Goal: Task Accomplishment & Management: Use online tool/utility

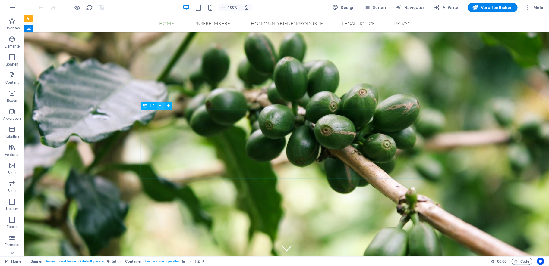
click at [161, 105] on icon at bounding box center [160, 106] width 3 height 6
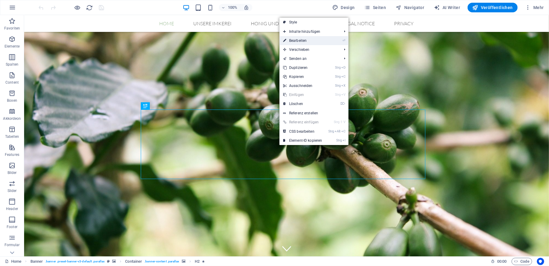
click at [318, 41] on link "⏎ Bearbeiten" at bounding box center [302, 40] width 46 height 9
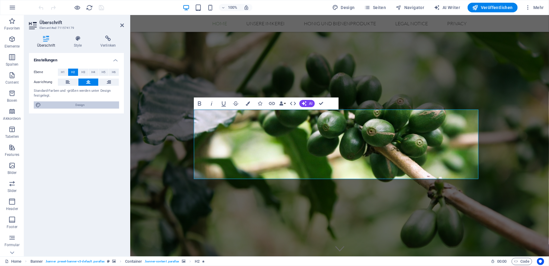
click at [78, 107] on span "Design" at bounding box center [80, 105] width 74 height 7
select select "px"
select select "300"
select select "px"
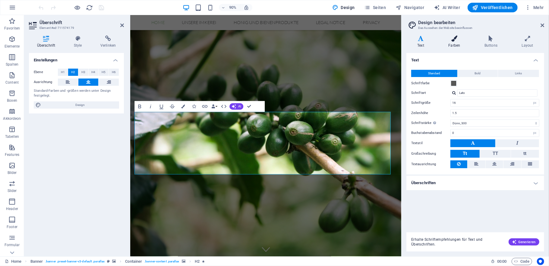
click at [454, 40] on icon at bounding box center [454, 39] width 34 height 6
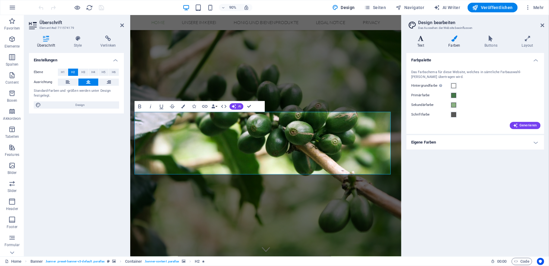
click at [423, 40] on icon at bounding box center [420, 39] width 29 height 6
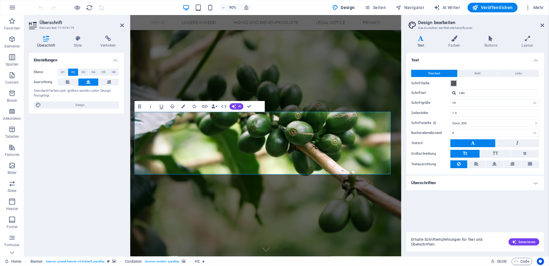
click at [453, 82] on span at bounding box center [453, 83] width 5 height 5
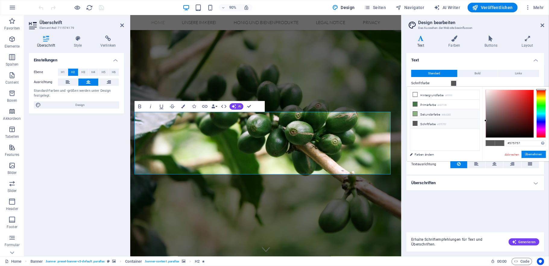
click at [426, 114] on li "Sekundärfarbe #8bb283" at bounding box center [444, 114] width 69 height 10
type input "#8bb283"
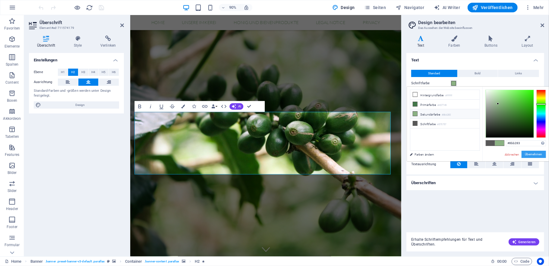
click at [531, 155] on button "Übernehmen" at bounding box center [533, 154] width 24 height 7
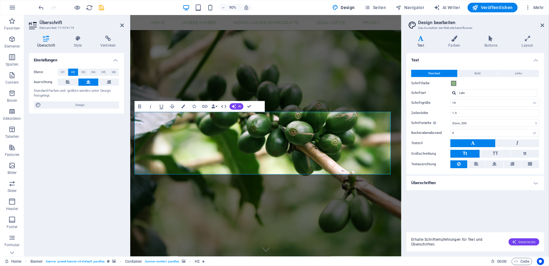
click at [529, 240] on span "Generieren" at bounding box center [524, 242] width 24 height 5
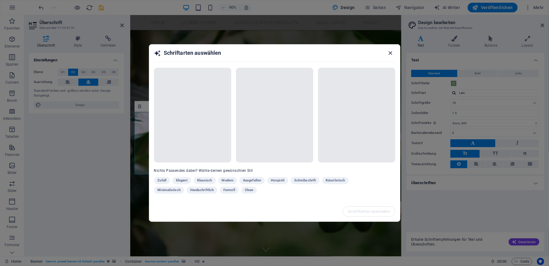
click at [391, 53] on icon "button" at bounding box center [390, 53] width 7 height 7
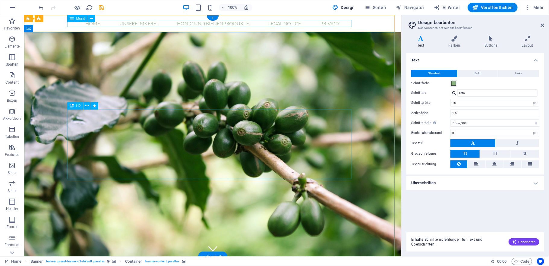
click at [124, 25] on nav "Home Unsere Imkerei Honig und Bienenprodukte Legal Notice Privacy" at bounding box center [212, 23] width 284 height 7
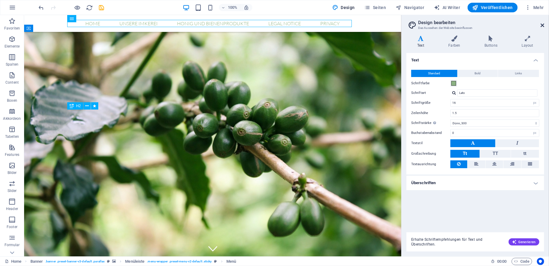
click at [541, 26] on icon at bounding box center [542, 25] width 4 height 5
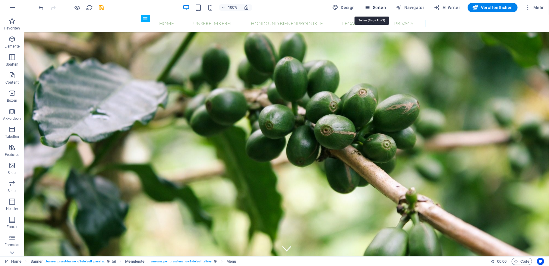
click at [362, 8] on button "Seiten" at bounding box center [375, 8] width 27 height 10
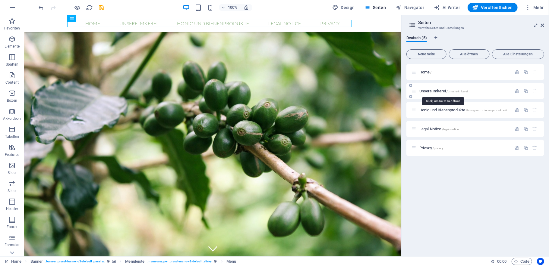
click at [431, 91] on span "Unsere Imkerei /unsere-imkerei" at bounding box center [443, 91] width 48 height 5
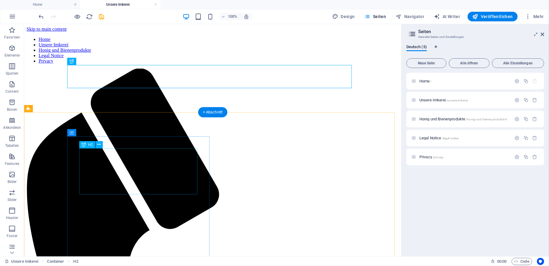
scroll to position [40, 0]
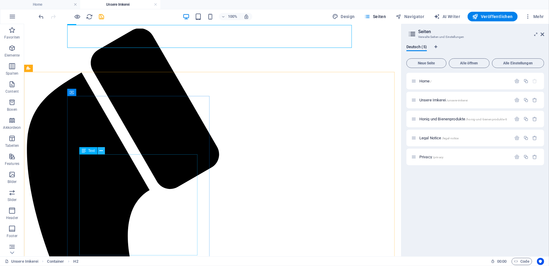
click at [99, 150] on icon at bounding box center [100, 151] width 3 height 6
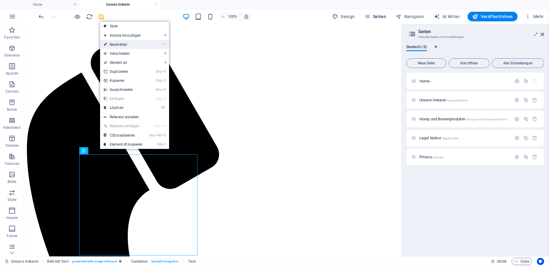
click at [135, 42] on link "⏎ Bearbeiten" at bounding box center [123, 44] width 46 height 9
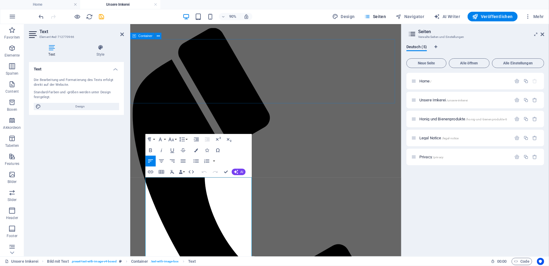
scroll to position [0, 0]
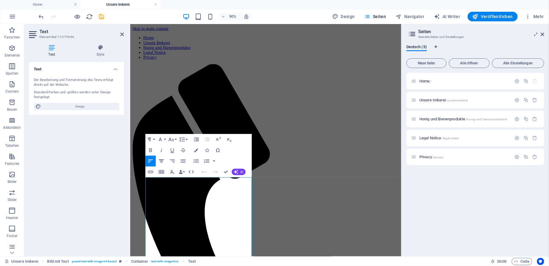
click at [158, 161] on icon "button" at bounding box center [161, 161] width 7 height 7
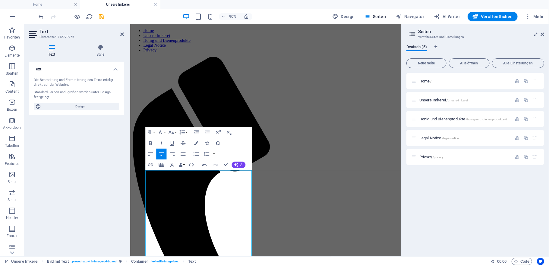
scroll to position [50, 0]
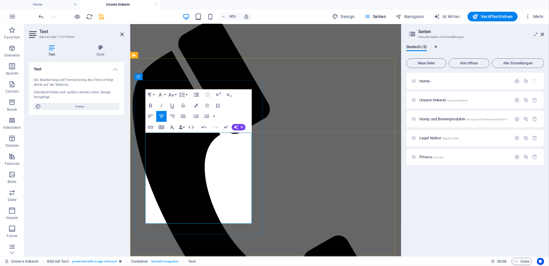
drag, startPoint x: 165, startPoint y: 200, endPoint x: 224, endPoint y: 243, distance: 72.8
click at [161, 116] on icon "button" at bounding box center [161, 116] width 5 height 3
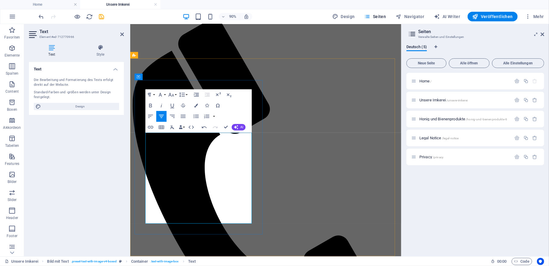
drag, startPoint x: 186, startPoint y: 215, endPoint x: 230, endPoint y: 214, distance: 43.7
click at [151, 106] on icon "button" at bounding box center [150, 105] width 7 height 7
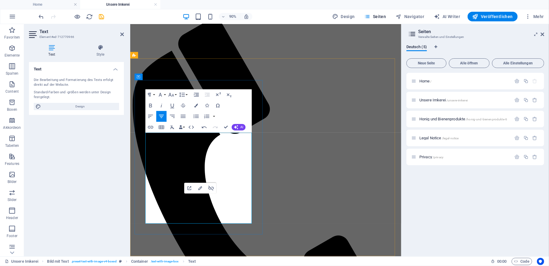
drag, startPoint x: 180, startPoint y: 221, endPoint x: 239, endPoint y: 226, distance: 59.6
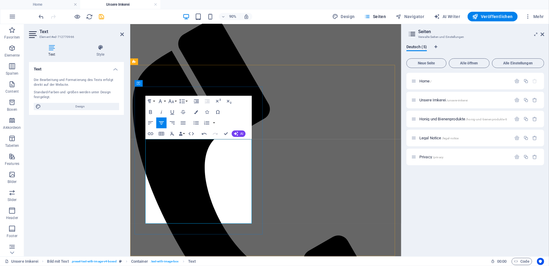
scroll to position [42, 0]
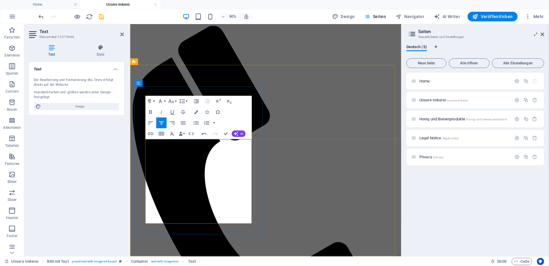
drag, startPoint x: 221, startPoint y: 221, endPoint x: 231, endPoint y: 221, distance: 9.9
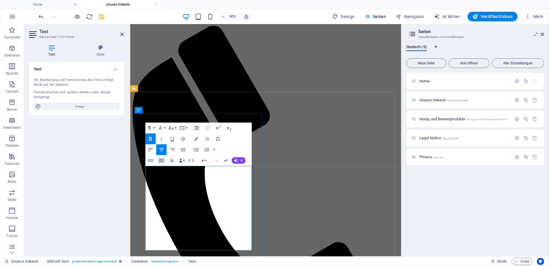
scroll to position [2, 0]
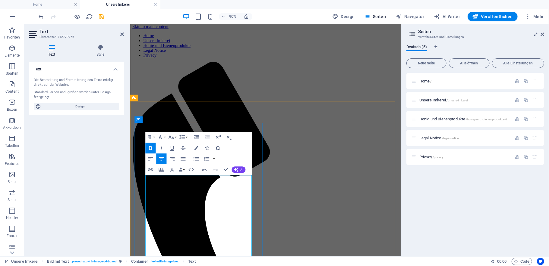
drag, startPoint x: 215, startPoint y: 196, endPoint x: 220, endPoint y: 198, distance: 4.9
drag, startPoint x: 194, startPoint y: 202, endPoint x: 190, endPoint y: 203, distance: 3.7
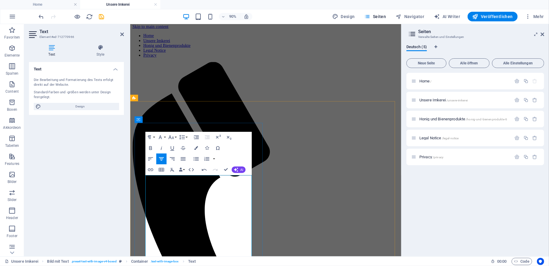
drag, startPoint x: 211, startPoint y: 218, endPoint x: 213, endPoint y: 225, distance: 7.4
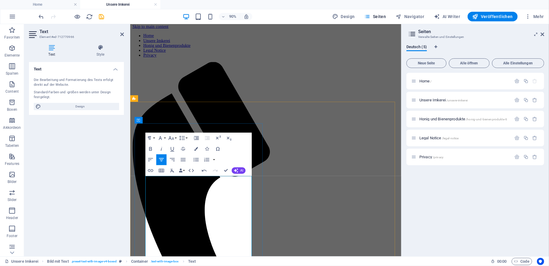
scroll to position [0, 0]
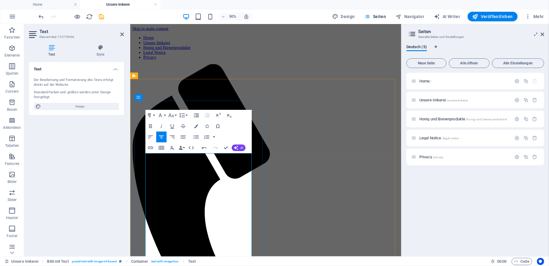
scroll to position [80, 0]
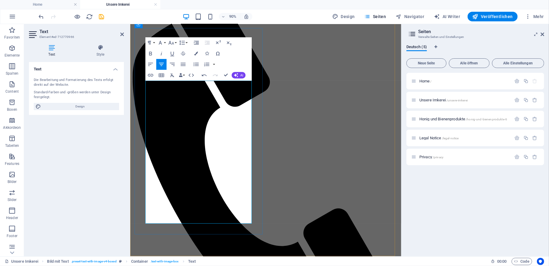
scroll to position [108, 0]
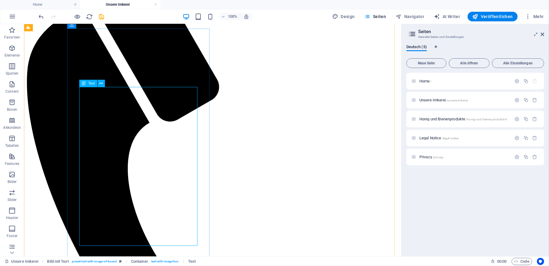
click at [86, 84] on div "Text" at bounding box center [88, 83] width 18 height 7
click at [102, 83] on icon at bounding box center [100, 83] width 3 height 6
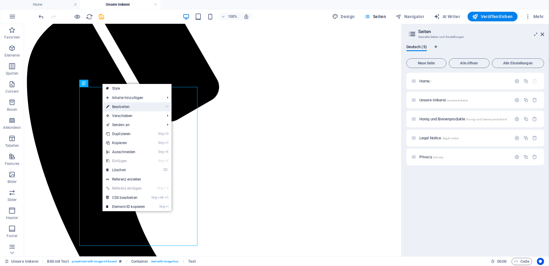
click at [118, 106] on link "⏎ Bearbeiten" at bounding box center [125, 106] width 46 height 9
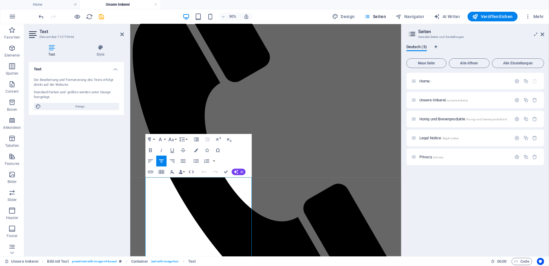
scroll to position [0, 0]
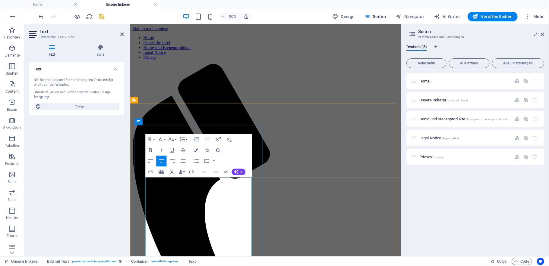
drag, startPoint x: 157, startPoint y: 199, endPoint x: 255, endPoint y: 202, distance: 97.7
click at [163, 140] on icon "button" at bounding box center [160, 139] width 7 height 7
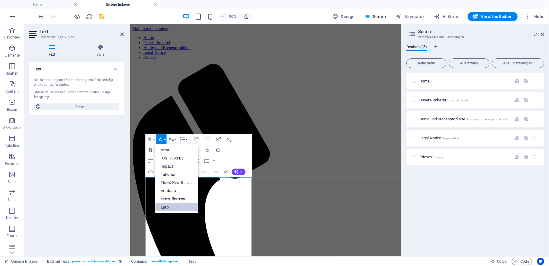
click at [163, 140] on icon "button" at bounding box center [160, 139] width 7 height 7
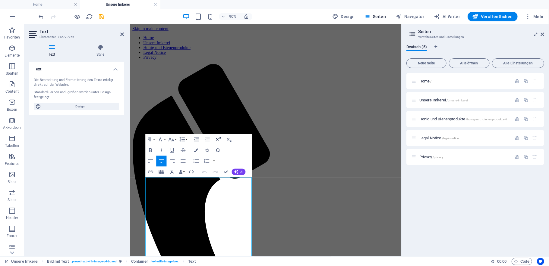
click at [216, 141] on icon "button" at bounding box center [218, 139] width 7 height 7
click at [217, 141] on icon "button" at bounding box center [218, 139] width 7 height 7
click at [230, 141] on icon "button" at bounding box center [229, 139] width 7 height 7
click at [151, 151] on icon "button" at bounding box center [150, 150] width 7 height 7
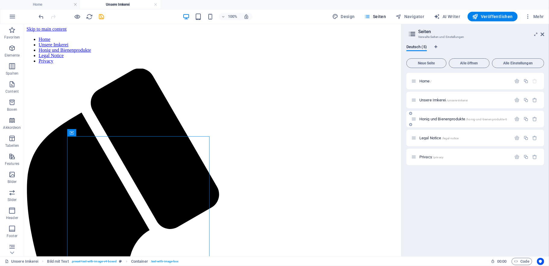
click at [443, 116] on div "Honig und Bienenprodukte /honig-und-bienenprodukte-6" at bounding box center [461, 119] width 100 height 7
click at [421, 120] on span "Honig und Bienenprodukte /honig-und-bienenprodukte-6" at bounding box center [463, 119] width 88 height 5
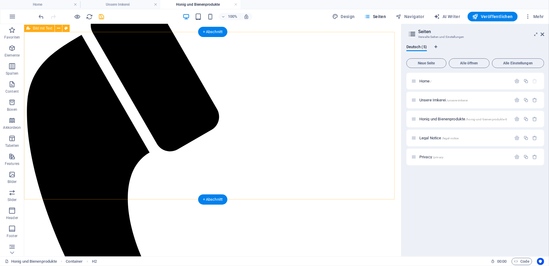
scroll to position [80, 0]
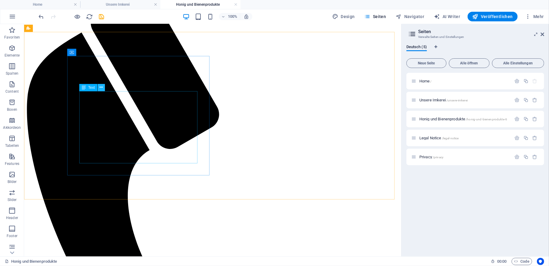
click at [101, 87] on icon at bounding box center [100, 87] width 3 height 6
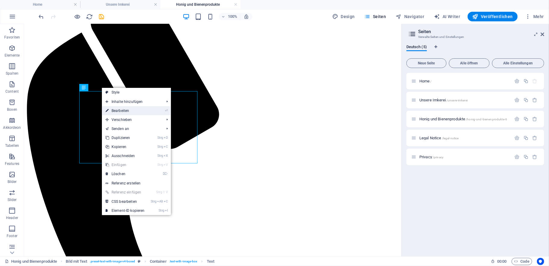
click at [125, 110] on link "⏎ Bearbeiten" at bounding box center [125, 110] width 46 height 9
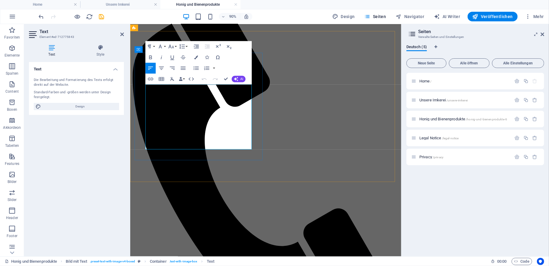
drag, startPoint x: 147, startPoint y: 94, endPoint x: 223, endPoint y: 159, distance: 99.6
click at [160, 69] on icon "button" at bounding box center [161, 68] width 7 height 7
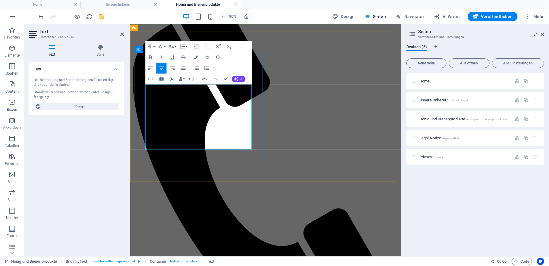
drag, startPoint x: 165, startPoint y: 101, endPoint x: 168, endPoint y: 102, distance: 3.4
drag, startPoint x: 172, startPoint y: 131, endPoint x: 242, endPoint y: 136, distance: 70.7
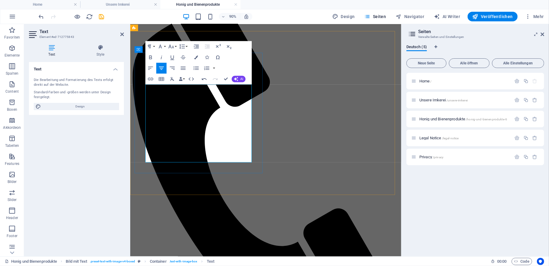
drag, startPoint x: 241, startPoint y: 144, endPoint x: 250, endPoint y: 168, distance: 25.9
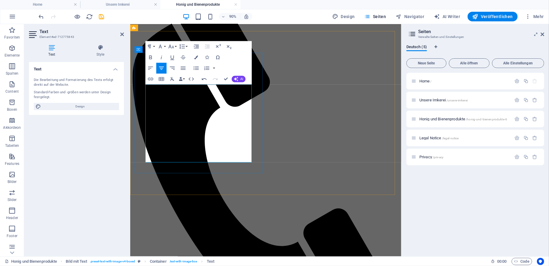
drag, startPoint x: 167, startPoint y: 160, endPoint x: 244, endPoint y: 161, distance: 77.8
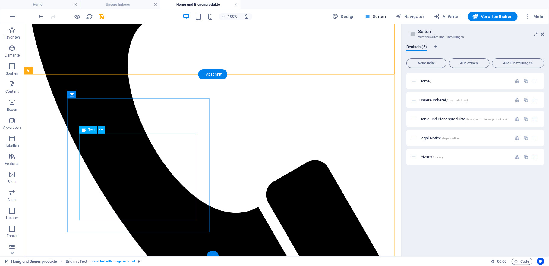
scroll to position [220, 0]
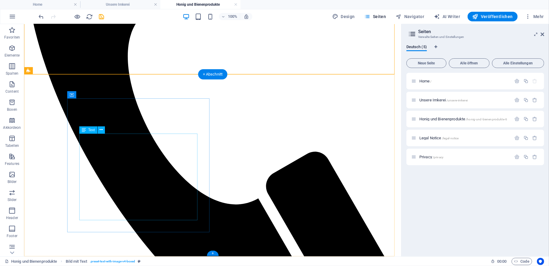
click at [102, 130] on icon at bounding box center [100, 130] width 3 height 6
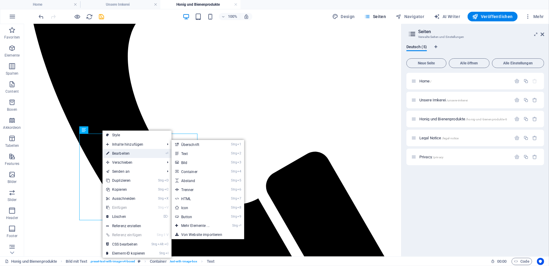
click at [122, 153] on link "⏎ Bearbeiten" at bounding box center [125, 153] width 46 height 9
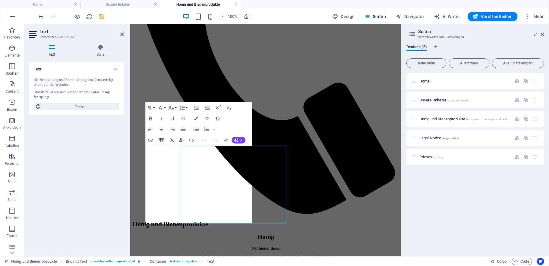
scroll to position [194, 0]
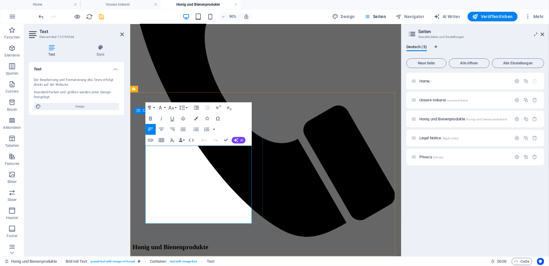
drag, startPoint x: 147, startPoint y: 164, endPoint x: 265, endPoint y: 172, distance: 118.0
click at [162, 130] on icon "button" at bounding box center [161, 129] width 7 height 7
drag, startPoint x: 147, startPoint y: 183, endPoint x: 268, endPoint y: 245, distance: 136.5
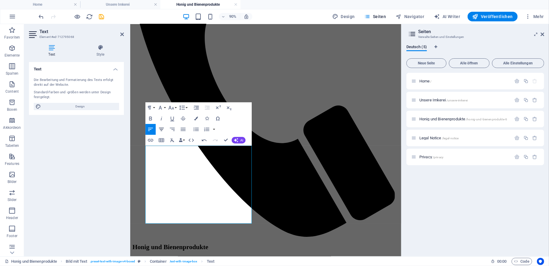
click at [161, 130] on icon "button" at bounding box center [161, 129] width 7 height 7
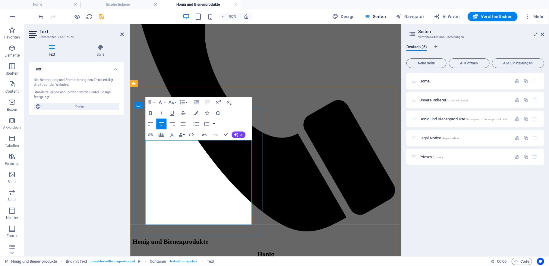
scroll to position [202, 0]
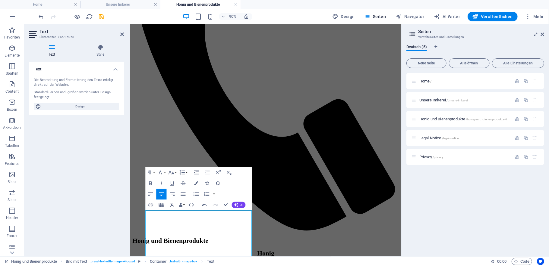
scroll to position [121, 0]
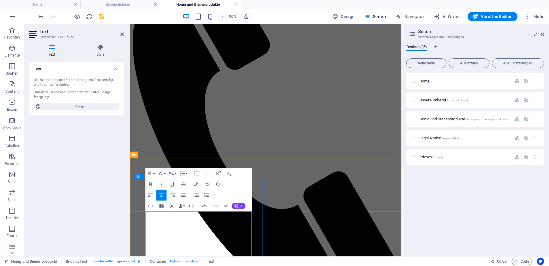
drag, startPoint x: 218, startPoint y: 237, endPoint x: 222, endPoint y: 237, distance: 3.6
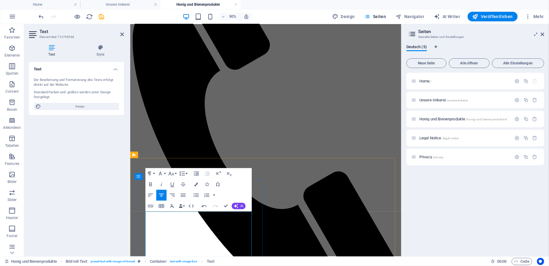
drag, startPoint x: 241, startPoint y: 244, endPoint x: 246, endPoint y: 248, distance: 6.4
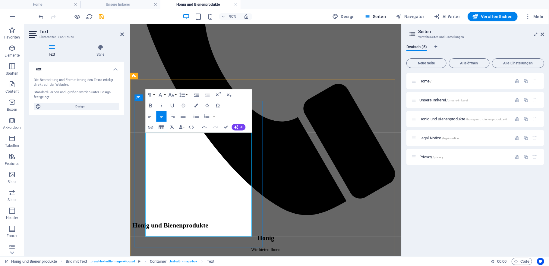
scroll to position [223, 0]
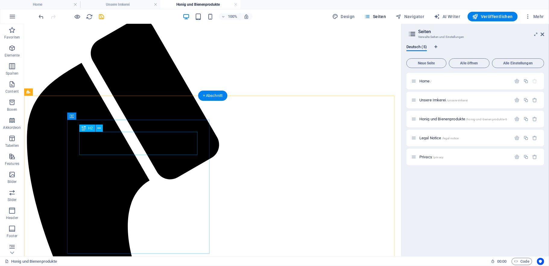
scroll to position [0, 0]
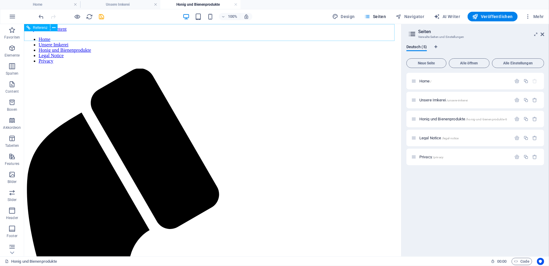
click at [140, 36] on nav "Home Unsere Imkerei Honig und Bienenprodukte Legal Notice Privacy" at bounding box center [212, 49] width 372 height 27
click at [433, 99] on span "Unsere Imkerei /unsere-imkerei" at bounding box center [443, 100] width 48 height 5
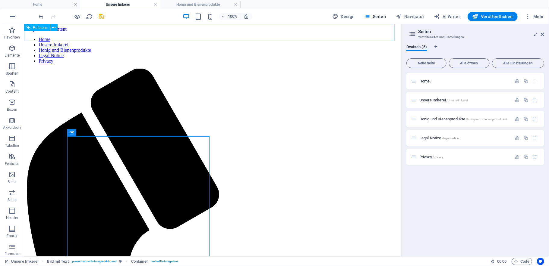
click at [87, 36] on nav "Home Unsere Imkerei Honig und Bienenprodukte Legal Notice Privacy" at bounding box center [212, 49] width 372 height 27
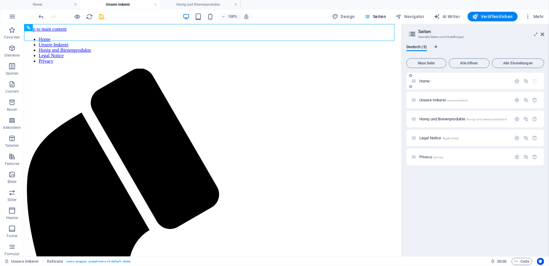
click at [424, 81] on span "Home /" at bounding box center [425, 81] width 12 height 5
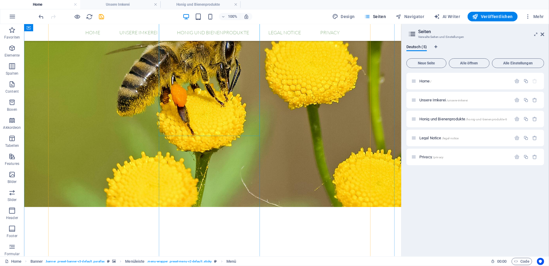
scroll to position [362, 0]
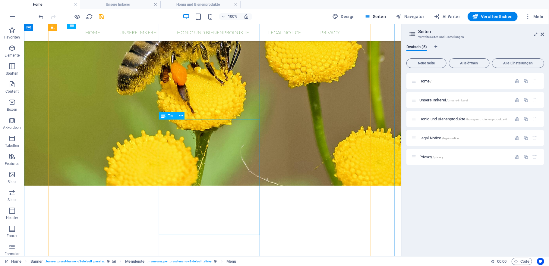
click at [181, 116] on icon at bounding box center [180, 116] width 3 height 6
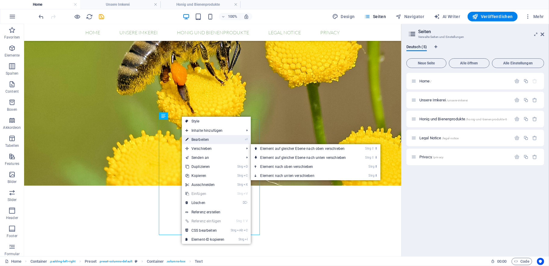
click at [203, 141] on link "⏎ Bearbeiten" at bounding box center [205, 139] width 46 height 9
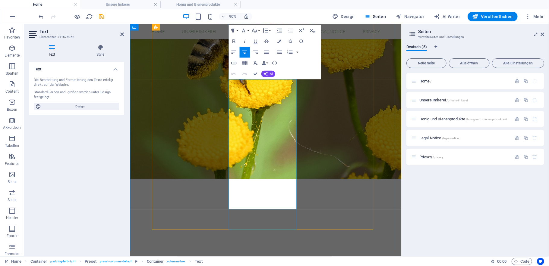
scroll to position [387, 0]
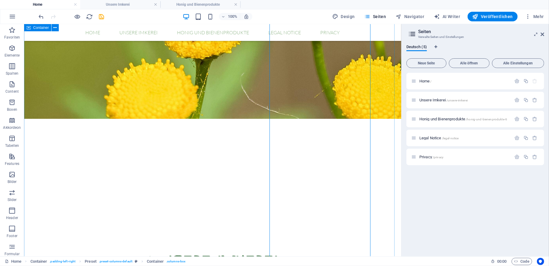
scroll to position [362, 0]
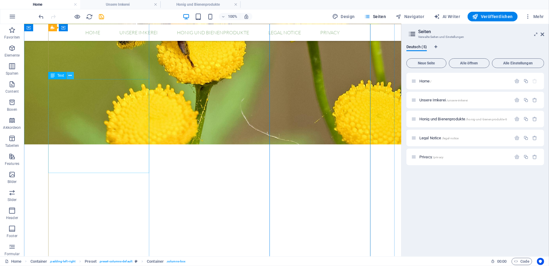
click at [70, 76] on icon at bounding box center [70, 76] width 3 height 6
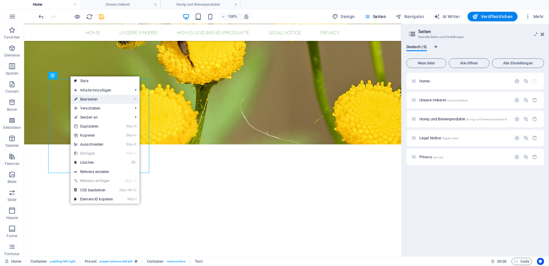
click at [97, 99] on link "⏎ Bearbeiten" at bounding box center [94, 99] width 46 height 9
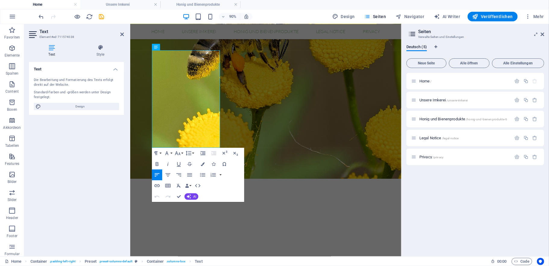
scroll to position [387, 0]
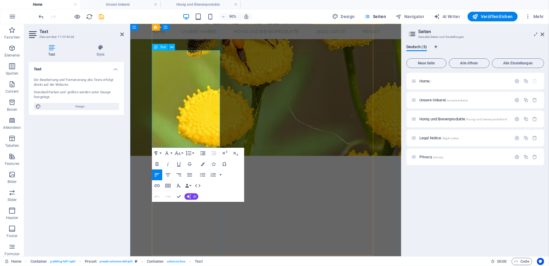
drag, startPoint x: 155, startPoint y: 62, endPoint x: 224, endPoint y: 73, distance: 69.2
click at [158, 164] on icon "button" at bounding box center [157, 164] width 7 height 7
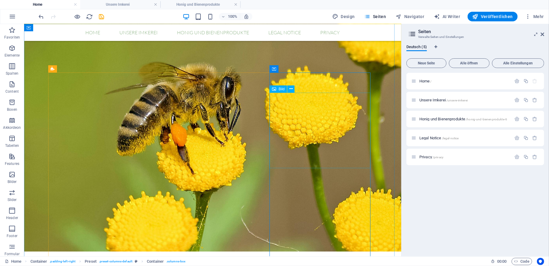
scroll to position [241, 0]
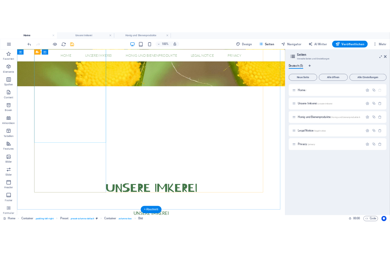
scroll to position [442, 0]
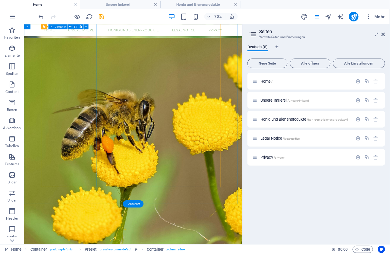
scroll to position [482, 0]
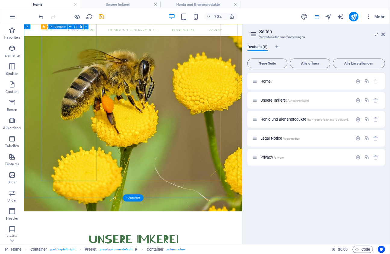
drag, startPoint x: 16, startPoint y: 175, endPoint x: 11, endPoint y: 176, distance: 5.0
click at [15, 175] on icon "button" at bounding box center [11, 174] width 7 height 7
click at [11, 176] on icon "button" at bounding box center [11, 174] width 7 height 7
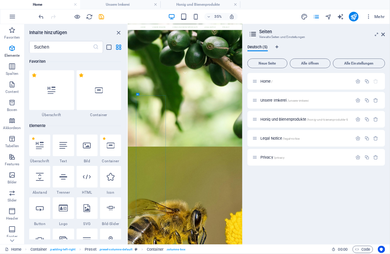
scroll to position [3055, 0]
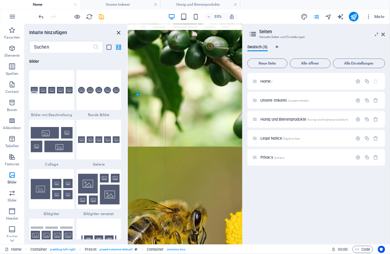
click at [118, 32] on icon "close panel" at bounding box center [118, 32] width 7 height 7
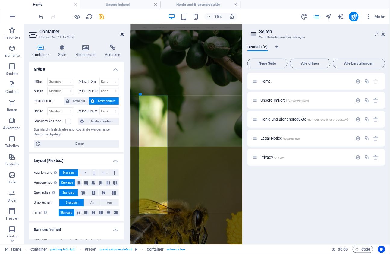
click at [122, 33] on icon at bounding box center [122, 34] width 4 height 5
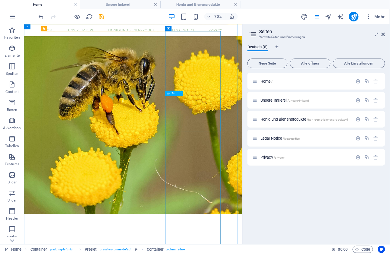
scroll to position [362, 0]
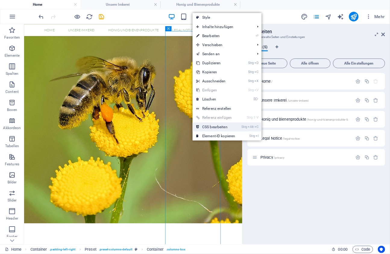
click at [197, 128] on icon at bounding box center [197, 126] width 3 height 9
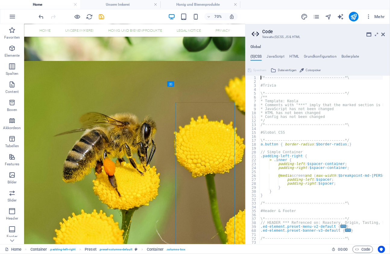
type textarea "a.button {"
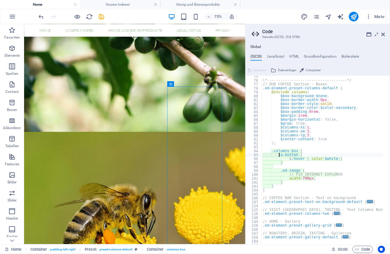
scroll to position [174, 0]
click at [381, 35] on icon at bounding box center [383, 34] width 4 height 5
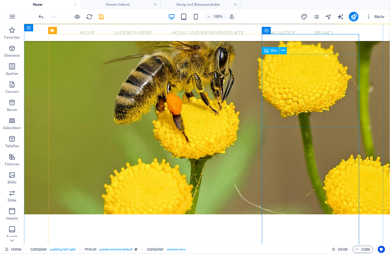
scroll to position [347, 0]
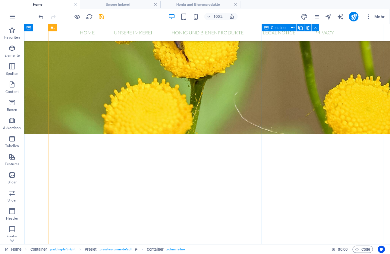
click at [290, 92] on icon at bounding box center [290, 91] width 3 height 6
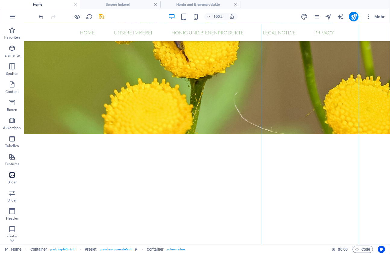
click at [10, 175] on icon "button" at bounding box center [11, 174] width 7 height 7
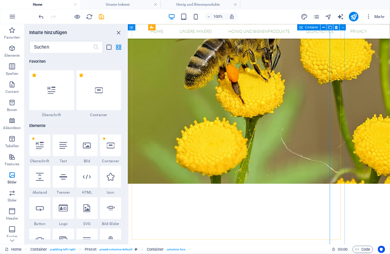
drag, startPoint x: 458, startPoint y: 180, endPoint x: 352, endPoint y: 164, distance: 106.7
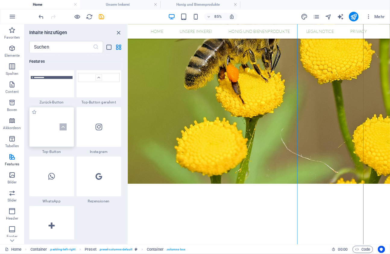
scroll to position [2854, 0]
click at [108, 48] on icon "list-view" at bounding box center [109, 47] width 7 height 7
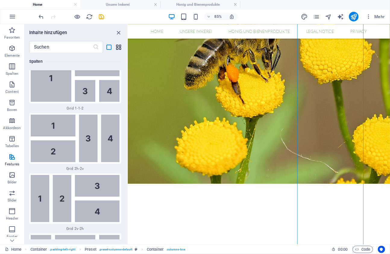
scroll to position [6845, 0]
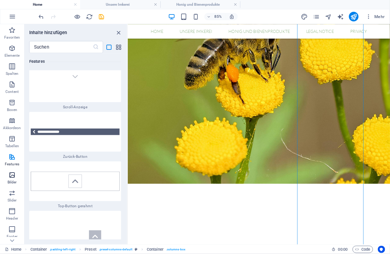
click at [11, 174] on icon "button" at bounding box center [11, 174] width 7 height 7
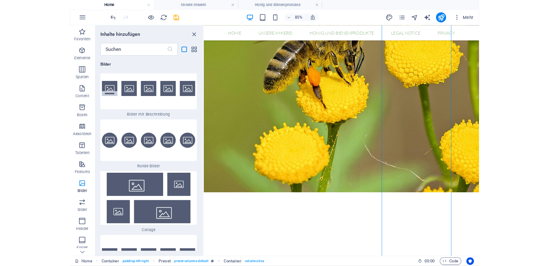
scroll to position [7266, 0]
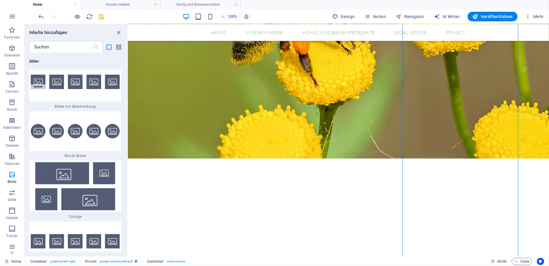
scroll to position [321, 0]
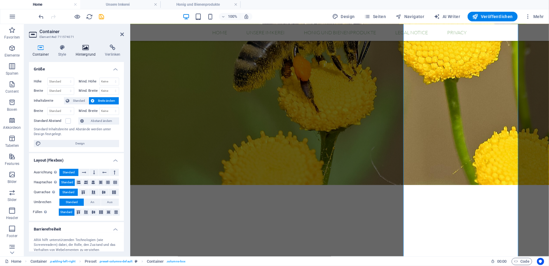
click at [86, 48] on icon at bounding box center [85, 48] width 27 height 6
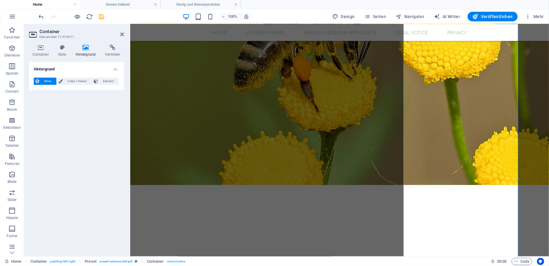
click at [86, 48] on icon at bounding box center [85, 48] width 27 height 6
click at [122, 34] on icon at bounding box center [122, 34] width 4 height 5
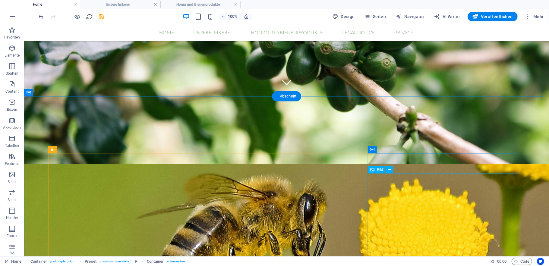
scroll to position [160, 0]
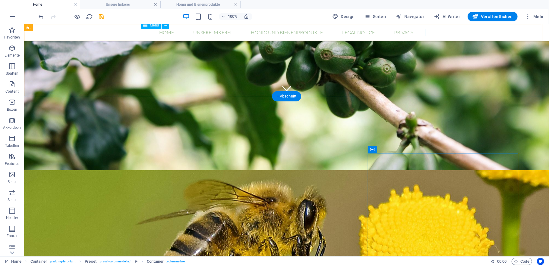
click at [197, 31] on nav "Home Unsere Imkerei Honig und Bienenprodukte Legal Notice Privacy" at bounding box center [286, 32] width 284 height 7
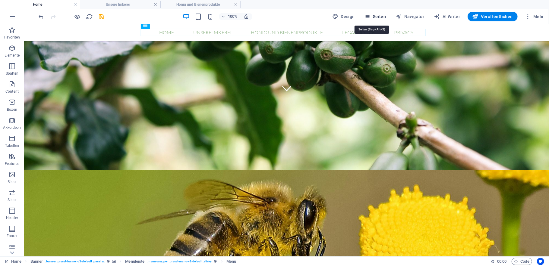
click at [367, 16] on icon "button" at bounding box center [367, 17] width 6 height 6
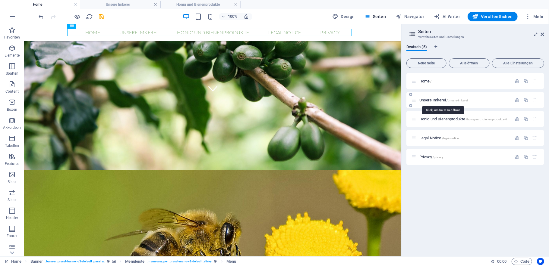
click at [428, 101] on span "Unsere Imkerei /unsere-imkerei" at bounding box center [443, 100] width 48 height 5
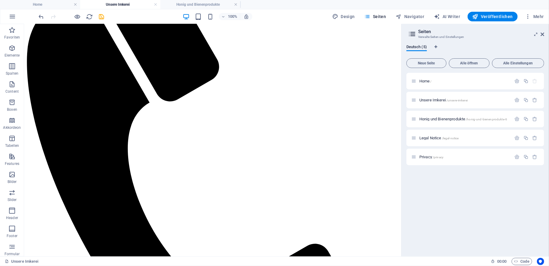
scroll to position [133, 0]
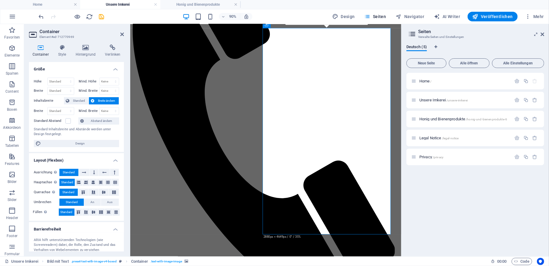
scroll to position [108, 0]
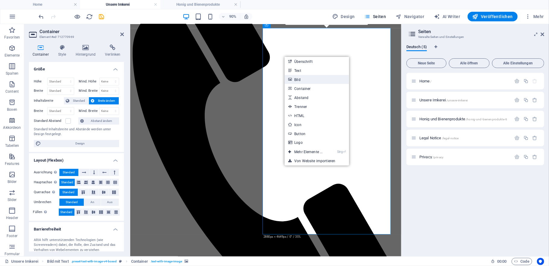
click at [303, 79] on link "Bild" at bounding box center [316, 79] width 64 height 9
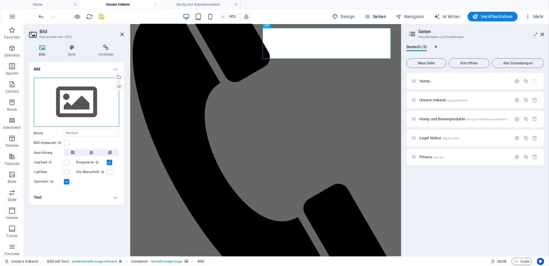
click at [75, 98] on div "Ziehe Dateien zum Hochladen hierher oder klicke hier, um aus Dateien oder koste…" at bounding box center [76, 102] width 85 height 49
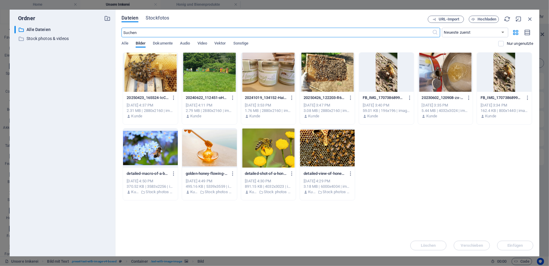
scroll to position [0, 0]
click at [120, 41] on div "Dateien Stockfotos URL-Import Hochladen ​ Neueste zuerst Älteste zuerst Name (A…" at bounding box center [327, 133] width 424 height 247
click at [128, 42] on span "Alle" at bounding box center [124, 44] width 7 height 8
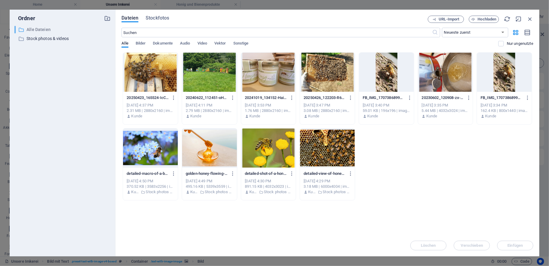
click at [28, 28] on p "Alle Dateien" at bounding box center [63, 29] width 73 height 7
click at [486, 20] on span "Hochladen" at bounding box center [487, 19] width 19 height 4
click at [481, 19] on span "Hochladen" at bounding box center [487, 19] width 19 height 4
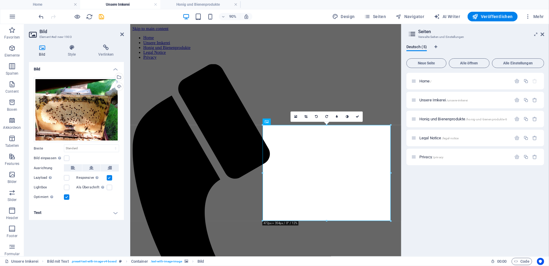
click at [116, 69] on h4 "Bild" at bounding box center [76, 67] width 95 height 11
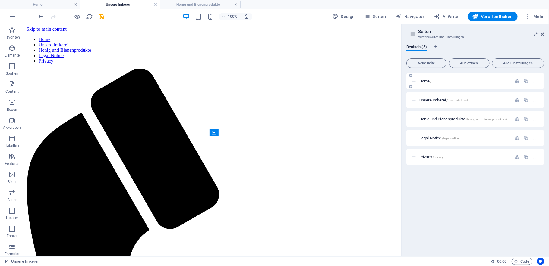
click at [417, 82] on div "Home /" at bounding box center [461, 81] width 100 height 7
click at [428, 81] on span "Home /" at bounding box center [425, 81] width 12 height 5
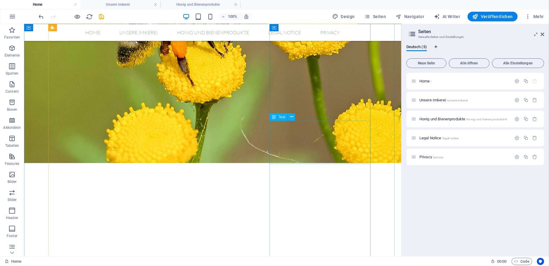
scroll to position [281, 0]
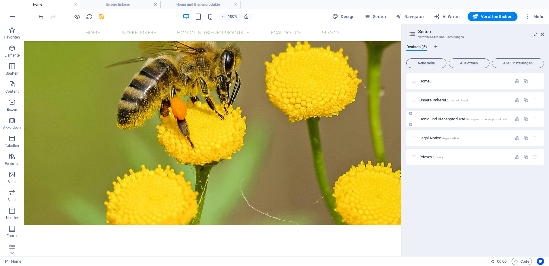
click at [443, 118] on span "Honig und Bienenprodukte /honig-und-bienenprodukte-6" at bounding box center [463, 119] width 88 height 5
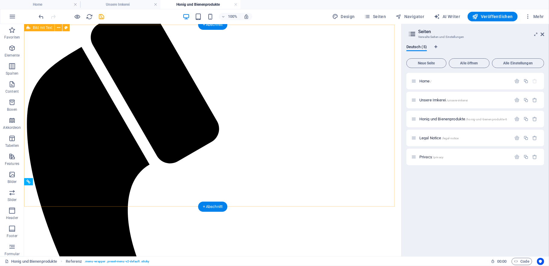
scroll to position [48, 0]
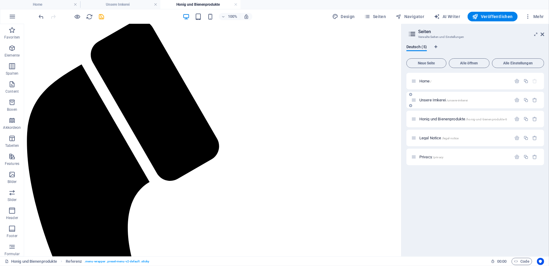
click at [434, 100] on span "Unsere Imkerei /unsere-imkerei" at bounding box center [443, 100] width 48 height 5
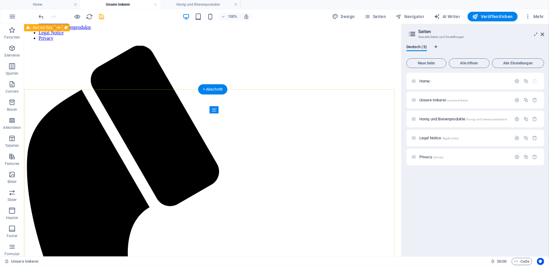
scroll to position [0, 0]
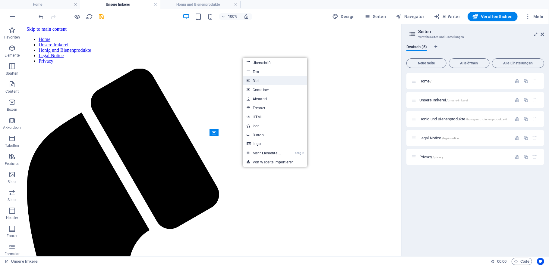
drag, startPoint x: 262, startPoint y: 78, endPoint x: 146, endPoint y: 60, distance: 116.8
click at [262, 78] on link "Bild" at bounding box center [275, 80] width 64 height 9
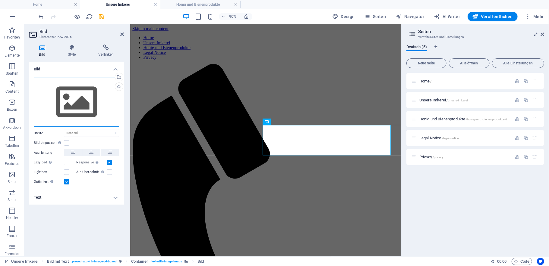
click at [75, 87] on div "Ziehe Dateien zum Hochladen hierher oder klicke hier, um aus Dateien oder koste…" at bounding box center [76, 102] width 85 height 49
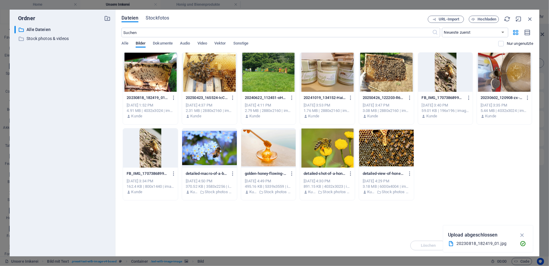
click at [150, 71] on div at bounding box center [150, 72] width 55 height 39
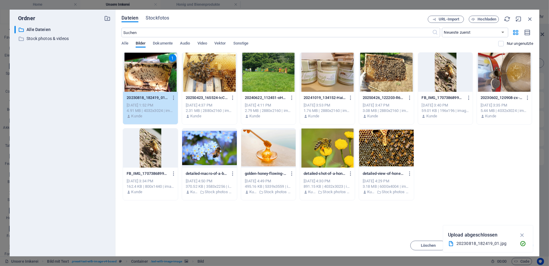
click at [402, 211] on div "Lege Dateien hier ab, um sie sofort hochzuladen 1 20230818_182419_01-FQDmqEx0cO…" at bounding box center [327, 143] width 412 height 183
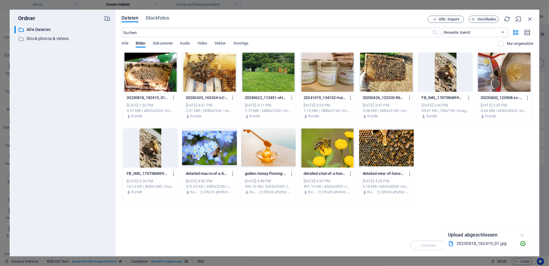
click at [525, 234] on icon "button" at bounding box center [522, 235] width 7 height 7
click at [145, 85] on div at bounding box center [150, 72] width 55 height 39
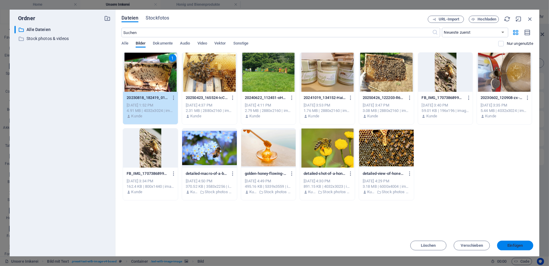
click at [520, 245] on span "Einfügen" at bounding box center [514, 246] width 15 height 4
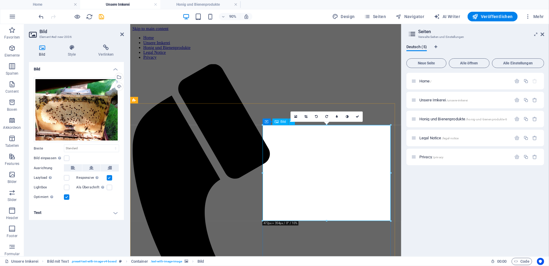
click at [463, 211] on div "Home / Unsere Imkerei /unsere-imkerei Honig und Bienenprodukte /honig-und-biene…" at bounding box center [475, 162] width 138 height 179
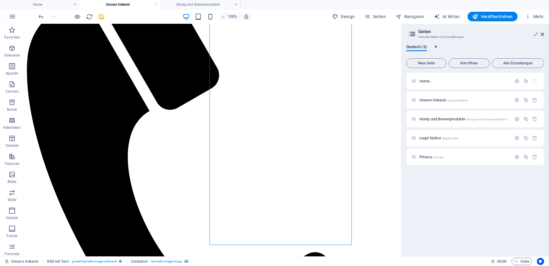
scroll to position [121, 0]
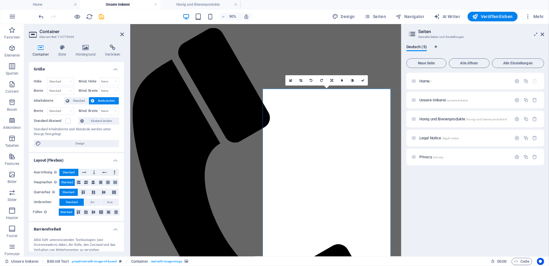
click at [119, 32] on h2 "Container" at bounding box center [81, 31] width 84 height 5
click at [121, 34] on icon at bounding box center [122, 34] width 4 height 5
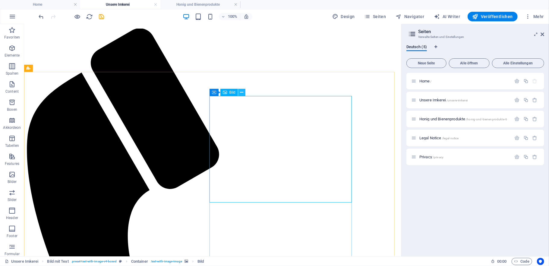
click at [240, 91] on icon at bounding box center [241, 92] width 3 height 6
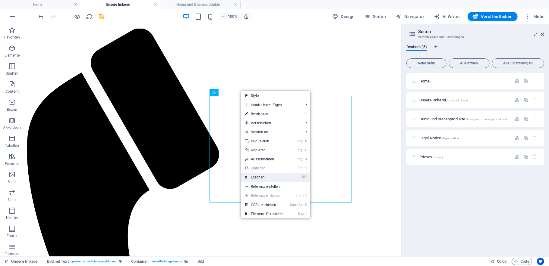
click at [262, 178] on link "⌦ Löschen" at bounding box center [264, 177] width 46 height 9
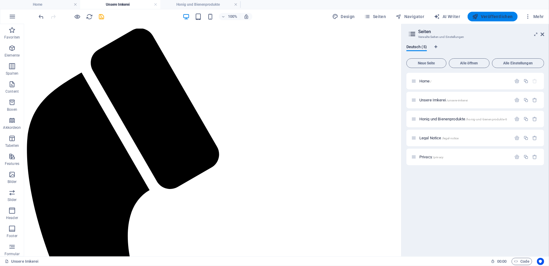
click at [492, 16] on span "Veröffentlichen" at bounding box center [492, 17] width 40 height 6
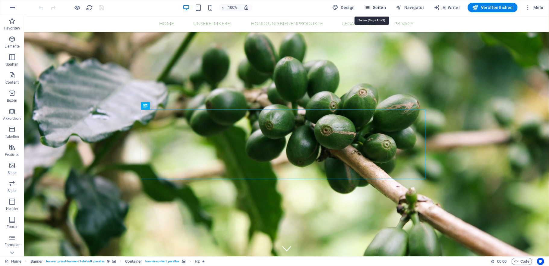
click at [371, 5] on span "Seiten" at bounding box center [375, 8] width 22 height 6
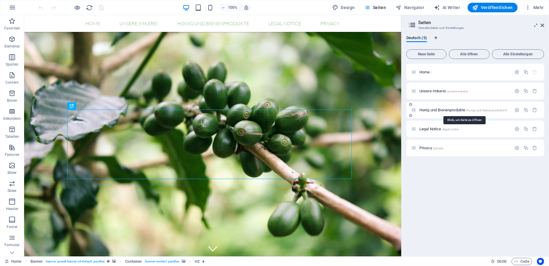
click at [429, 110] on span "Honig und Bienenprodukte /honig-und-bienenprodukte-6" at bounding box center [463, 110] width 88 height 5
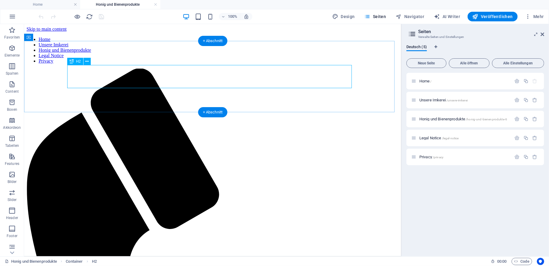
click at [87, 62] on icon at bounding box center [87, 61] width 3 height 6
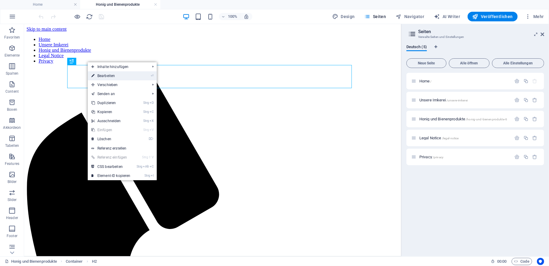
click at [108, 75] on link "⏎ Bearbeiten" at bounding box center [111, 75] width 46 height 9
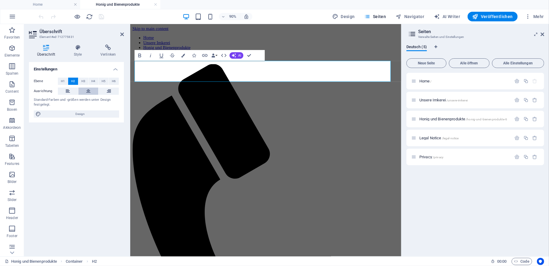
click at [84, 92] on button at bounding box center [88, 91] width 20 height 7
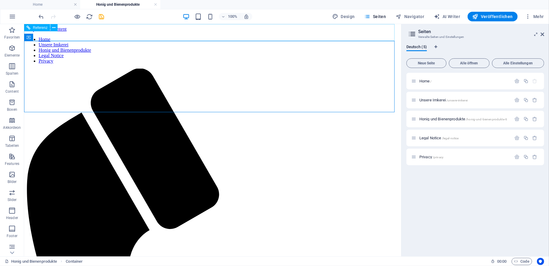
click at [284, 36] on nav "Home Unsere Imkerei Honig und Bienenprodukte Legal Notice Privacy" at bounding box center [212, 49] width 372 height 27
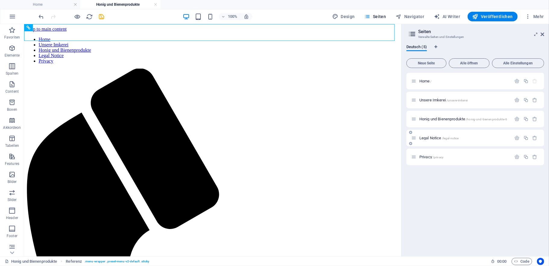
click at [431, 140] on div "Legal Notice /legal-notice" at bounding box center [461, 138] width 100 height 7
click at [429, 137] on span "Legal Notice /legal-notice" at bounding box center [438, 138] width 39 height 5
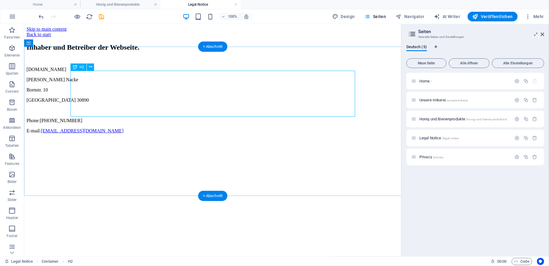
click at [74, 51] on div "Inhaber und Betreiber der Webseite." at bounding box center [212, 47] width 372 height 8
click at [90, 68] on icon at bounding box center [90, 67] width 3 height 6
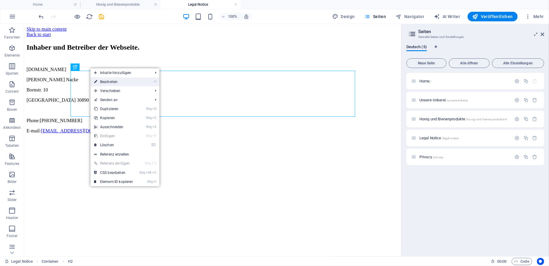
click at [99, 79] on link "⏎ Bearbeiten" at bounding box center [113, 81] width 46 height 9
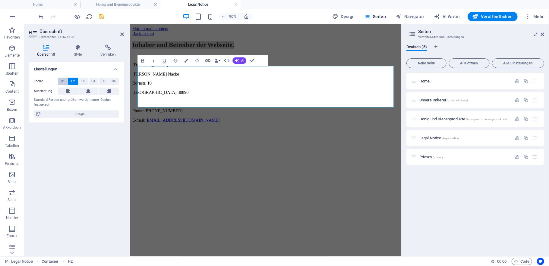
click at [64, 80] on span "H1" at bounding box center [63, 81] width 4 height 7
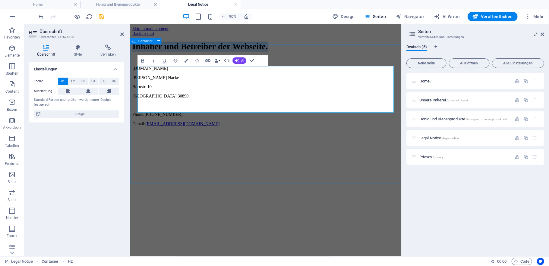
drag, startPoint x: 241, startPoint y: 113, endPoint x: 136, endPoint y: 83, distance: 108.8
click at [136, 83] on div "Inhaber und Betreiber der Webseite. deister-immen.de Lutz Nacke Bornstr. 10 Bar…" at bounding box center [280, 91] width 296 height 94
click at [62, 81] on span "H1" at bounding box center [63, 81] width 4 height 7
click at [70, 81] on button "H2" at bounding box center [73, 81] width 10 height 7
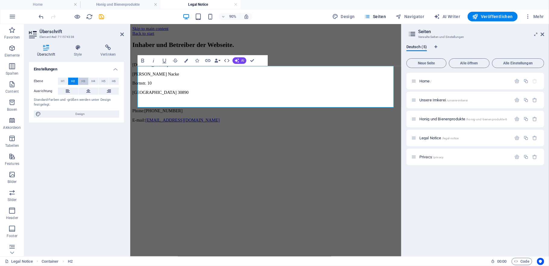
click at [86, 83] on button "H3" at bounding box center [83, 81] width 10 height 7
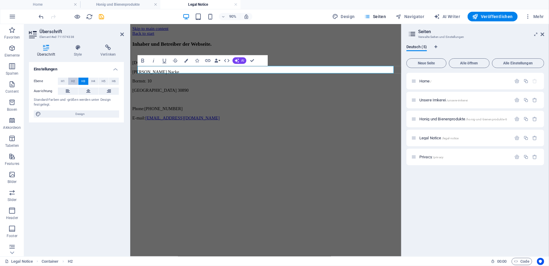
click at [74, 81] on span "H2" at bounding box center [73, 81] width 4 height 7
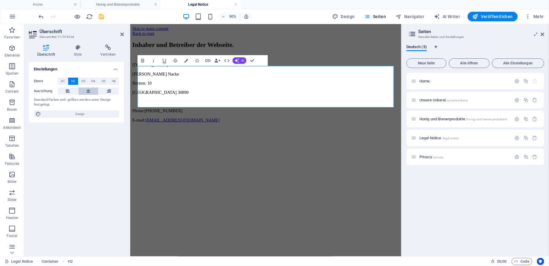
click at [88, 92] on icon at bounding box center [88, 91] width 4 height 7
click at [140, 61] on icon "button" at bounding box center [142, 60] width 7 height 7
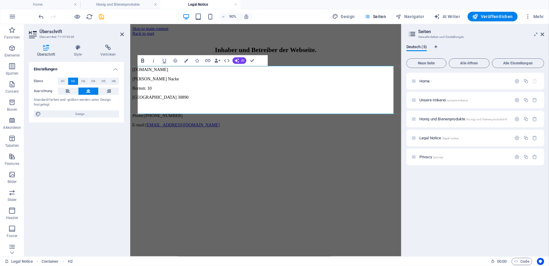
click at [140, 61] on icon "button" at bounding box center [142, 60] width 7 height 7
drag, startPoint x: 106, startPoint y: 155, endPoint x: 105, endPoint y: 152, distance: 3.8
click at [105, 154] on div "Einstellungen Ebene H1 H2 H3 H4 H5 H6 Ausrichtung Standard-Farben und -größen w…" at bounding box center [76, 157] width 95 height 190
click at [108, 130] on div "Einstellungen Ebene H1 H2 H3 H4 H5 H6 Ausrichtung Standard-Farben und -größen w…" at bounding box center [76, 157] width 95 height 190
drag, startPoint x: 153, startPoint y: 140, endPoint x: 257, endPoint y: 128, distance: 104.7
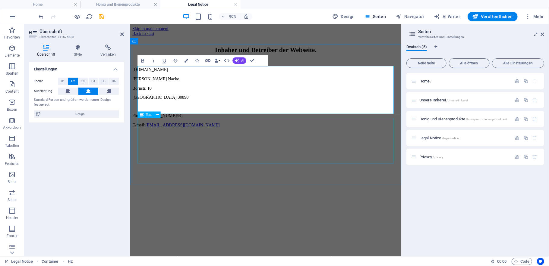
click at [257, 128] on div "​​​​​ Inhaber und Betreiber der Webseite. deister-immen.de Lutz Nacke Bornstr. …" at bounding box center [280, 88] width 296 height 102
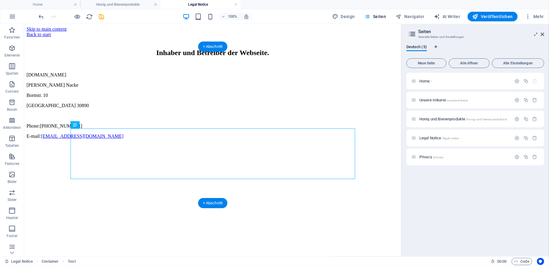
click at [120, 67] on div at bounding box center [212, 65] width 372 height 5
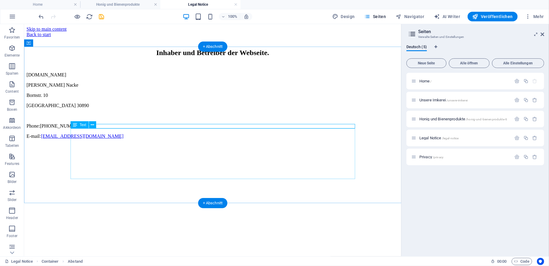
click at [71, 131] on div "deister-immen.de Lutz Nacke Bornstr. 10 Barsinghausen 30890 Phone: +49 (0)177 4…" at bounding box center [212, 105] width 372 height 67
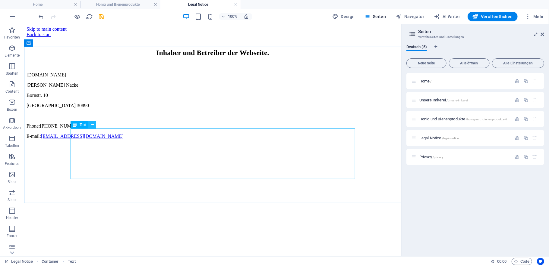
click at [93, 123] on icon at bounding box center [92, 125] width 3 height 6
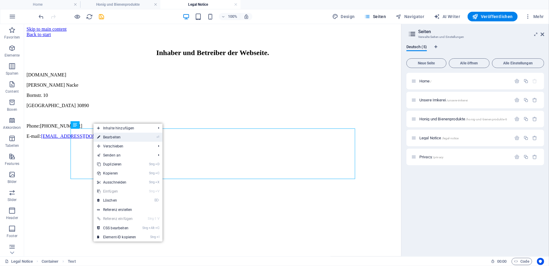
click at [112, 138] on link "⏎ Bearbeiten" at bounding box center [116, 137] width 46 height 9
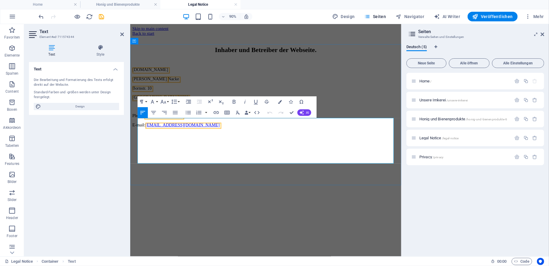
click at [142, 77] on span "[DOMAIN_NAME]" at bounding box center [152, 74] width 40 height 5
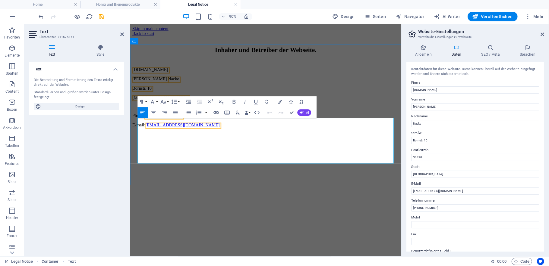
click at [139, 77] on span "[DOMAIN_NAME]" at bounding box center [152, 74] width 40 height 5
click at [205, 78] on p "[DOMAIN_NAME]" at bounding box center [280, 74] width 296 height 5
click at [544, 32] on aside "Website-Einstellungen Verwalte die Einstellungen zur Webseite Allgemein Daten S…" at bounding box center [475, 140] width 148 height 233
drag, startPoint x: 542, startPoint y: 35, endPoint x: 411, endPoint y: 11, distance: 132.6
click at [541, 35] on icon at bounding box center [542, 34] width 4 height 5
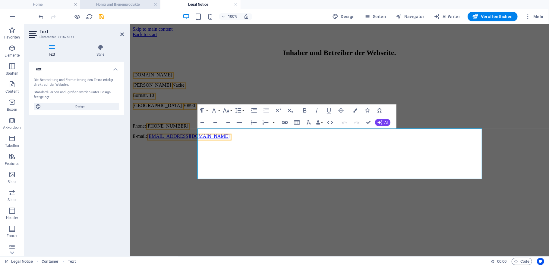
click at [125, 3] on h4 "Honig und Bienenprodukte" at bounding box center [120, 4] width 80 height 7
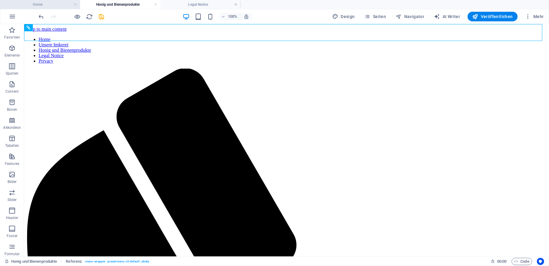
click at [46, 2] on h4 "Home" at bounding box center [40, 4] width 80 height 7
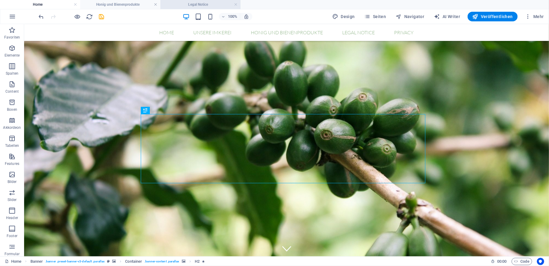
click at [189, 6] on h4 "Legal Notice" at bounding box center [200, 4] width 80 height 7
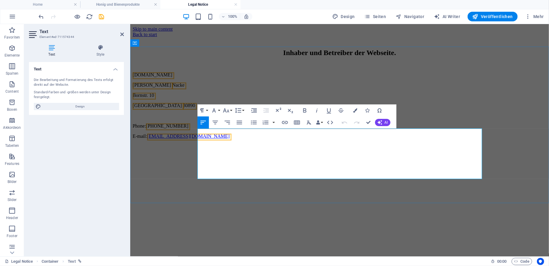
click at [337, 98] on p "Bornstr. 10" at bounding box center [339, 94] width 414 height 5
click at [394, 108] on p "Barsinghausen 30890" at bounding box center [339, 105] width 414 height 5
click at [97, 51] on h4 "Style" at bounding box center [100, 51] width 47 height 13
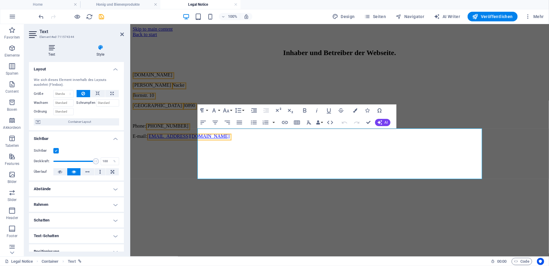
click at [53, 52] on h4 "Text" at bounding box center [53, 51] width 48 height 13
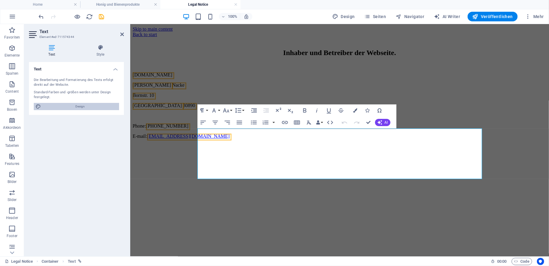
click at [87, 106] on span "Design" at bounding box center [80, 106] width 74 height 7
select select "px"
select select "300"
select select "px"
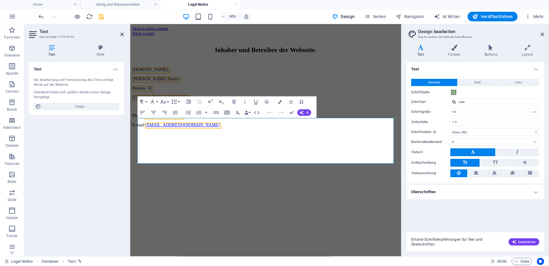
click at [541, 31] on h2 "Design bearbeiten" at bounding box center [481, 31] width 126 height 5
drag, startPoint x: 541, startPoint y: 34, endPoint x: 410, endPoint y: 10, distance: 132.7
click at [541, 34] on icon at bounding box center [542, 34] width 4 height 5
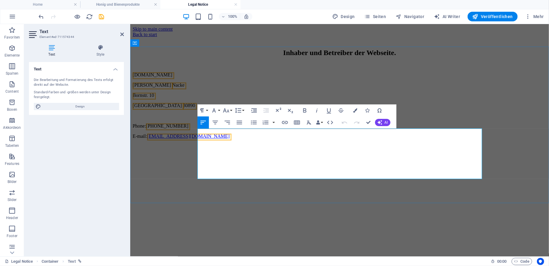
click at [294, 88] on p "Lutz Nacke" at bounding box center [339, 84] width 414 height 5
drag, startPoint x: 302, startPoint y: 136, endPoint x: 480, endPoint y: 139, distance: 177.8
drag, startPoint x: 350, startPoint y: 116, endPoint x: 355, endPoint y: 111, distance: 6.6
click at [355, 111] on icon "button" at bounding box center [355, 110] width 4 height 4
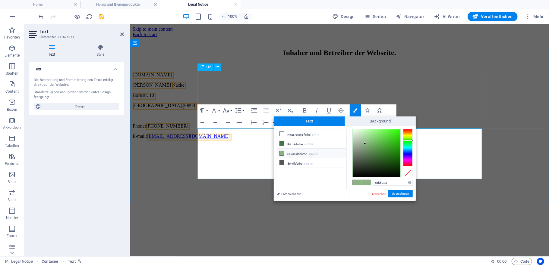
click at [420, 57] on div "​​​​​ Inhaber und Betreiber der Webseite." at bounding box center [339, 47] width 414 height 20
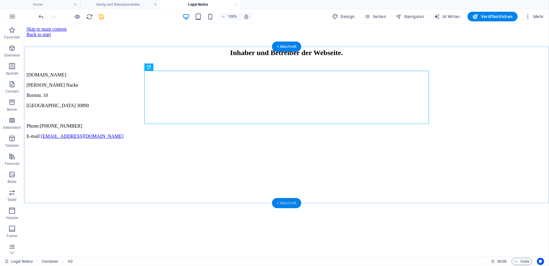
click at [277, 203] on div "+ Abschnitt" at bounding box center [287, 203] width 30 height 10
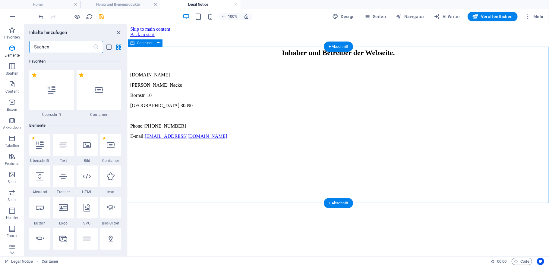
scroll to position [1054, 0]
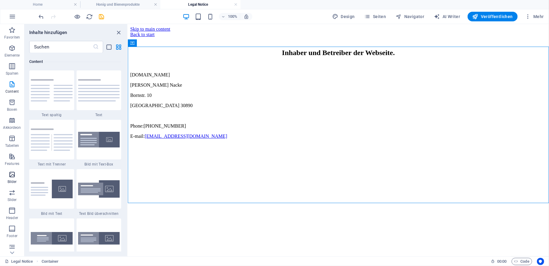
click at [10, 175] on icon "button" at bounding box center [11, 174] width 7 height 7
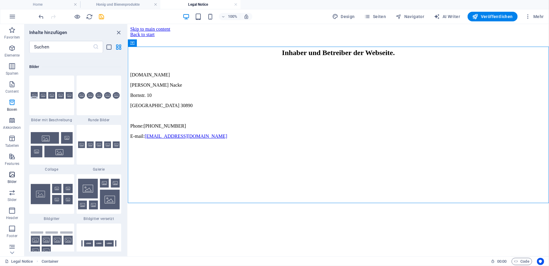
scroll to position [3054, 0]
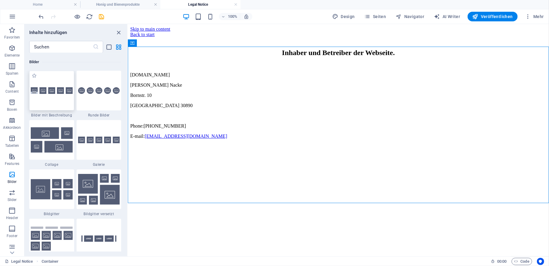
click at [52, 92] on img at bounding box center [52, 90] width 42 height 7
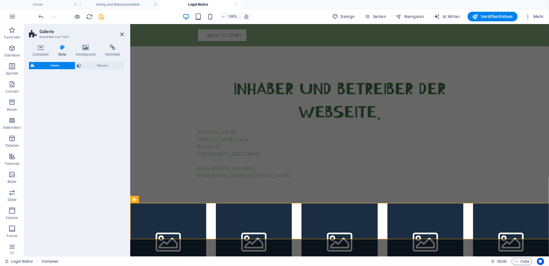
select select "rem"
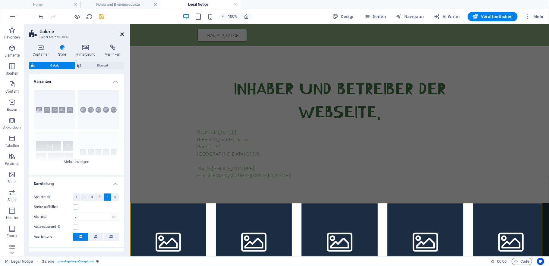
click at [121, 32] on icon at bounding box center [122, 34] width 4 height 5
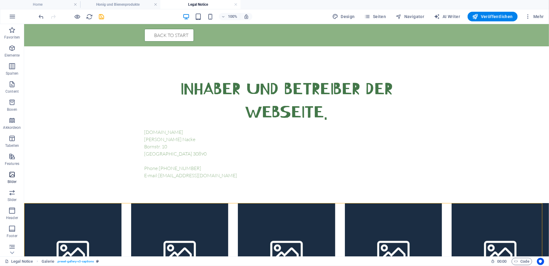
click at [10, 177] on icon "button" at bounding box center [11, 174] width 7 height 7
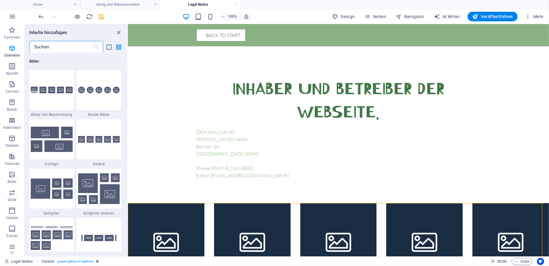
scroll to position [3055, 0]
drag, startPoint x: 117, startPoint y: 30, endPoint x: 117, endPoint y: 42, distance: 12.4
click at [117, 30] on icon "close panel" at bounding box center [118, 32] width 7 height 7
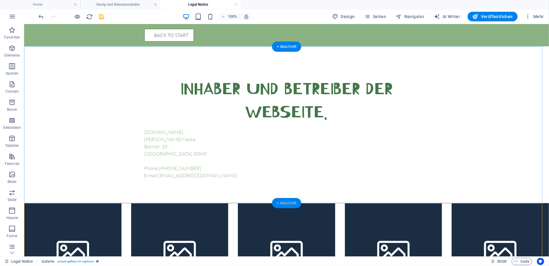
click at [283, 203] on div "+ Abschnitt" at bounding box center [287, 203] width 30 height 10
drag, startPoint x: 307, startPoint y: 227, endPoint x: 180, endPoint y: 202, distance: 128.9
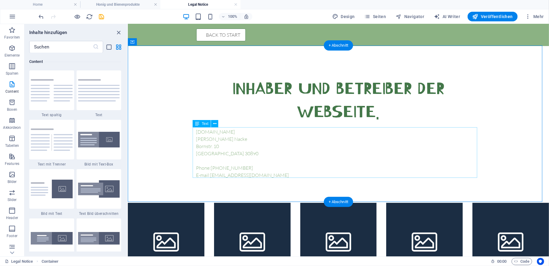
scroll to position [22, 0]
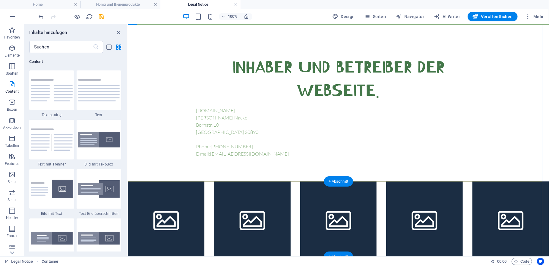
click at [330, 255] on div "+ Abschnitt" at bounding box center [339, 257] width 30 height 10
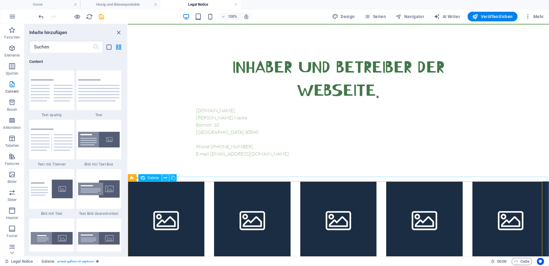
click at [164, 178] on icon at bounding box center [165, 178] width 3 height 6
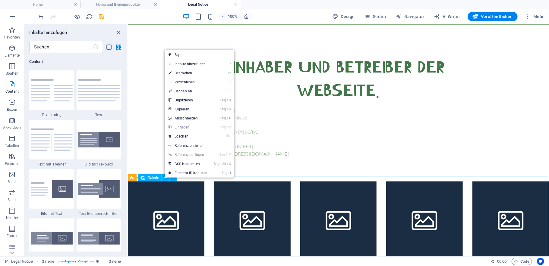
click at [145, 177] on div "Galerie" at bounding box center [149, 177] width 23 height 7
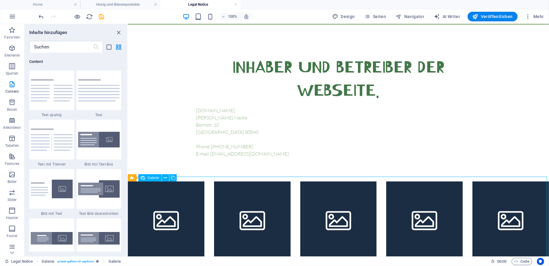
click at [146, 178] on div "Galerie" at bounding box center [149, 177] width 23 height 7
select select "4"
select select "px"
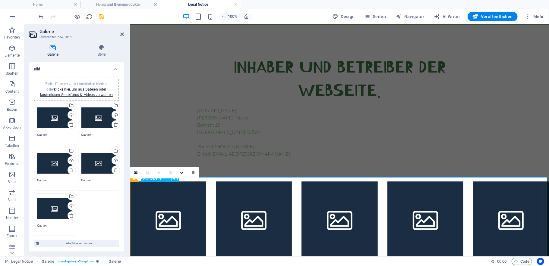
scroll to position [21, 0]
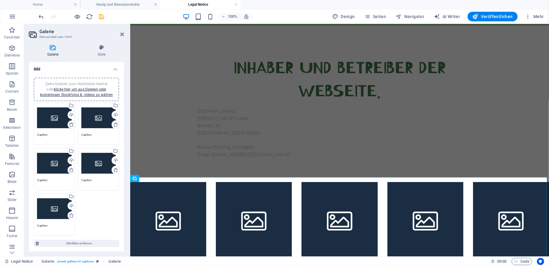
click at [71, 124] on icon at bounding box center [71, 124] width 5 height 5
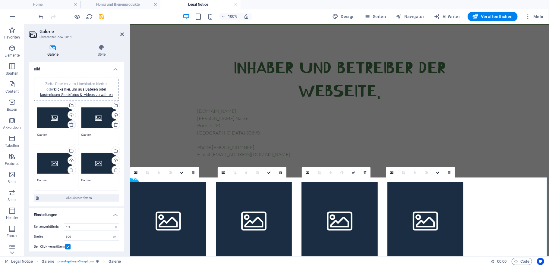
click at [69, 124] on icon at bounding box center [71, 124] width 5 height 5
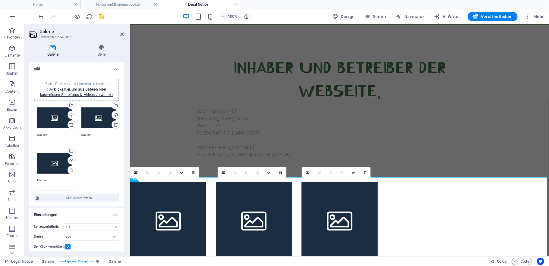
click at [48, 119] on div "Ziehe Dateien zum Hochladen hierher oder klicke hier, um aus Dateien oder koste…" at bounding box center [54, 118] width 35 height 24
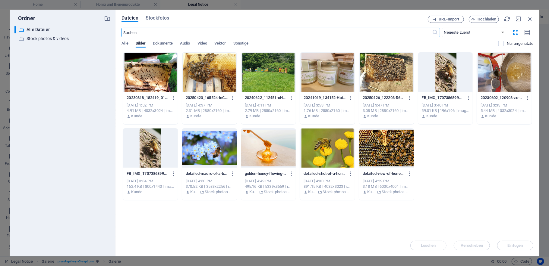
scroll to position [0, 0]
click at [484, 17] on span "Hochladen" at bounding box center [487, 19] width 19 height 4
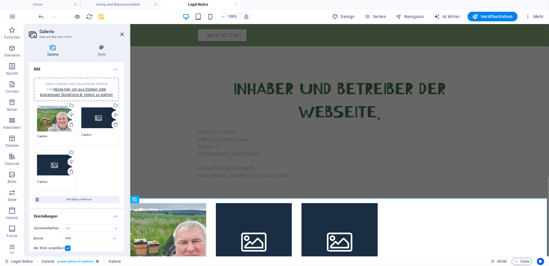
click at [91, 114] on div "Ziehe Dateien zum Hochladen hierher oder klicke hier, um aus Dateien oder koste…" at bounding box center [98, 118] width 35 height 24
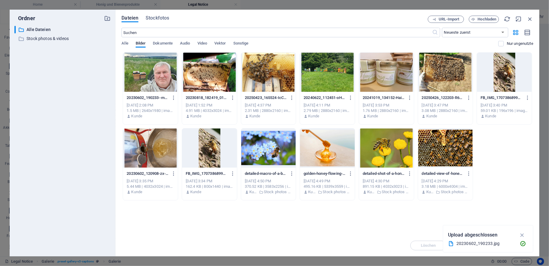
click at [115, 103] on div "Dateien Stockfotos URL-Import Hochladen ​ Neueste zuerst Älteste zuerst Name (A…" at bounding box center [327, 133] width 424 height 247
click at [486, 20] on span "Hochladen" at bounding box center [487, 19] width 19 height 4
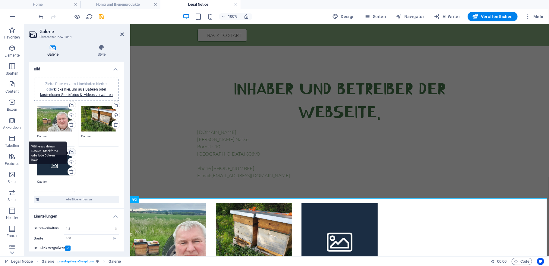
click at [67, 152] on div "Wähle aus deinen Dateien, Stockfotos oder lade Dateien hoch" at bounding box center [46, 153] width 39 height 23
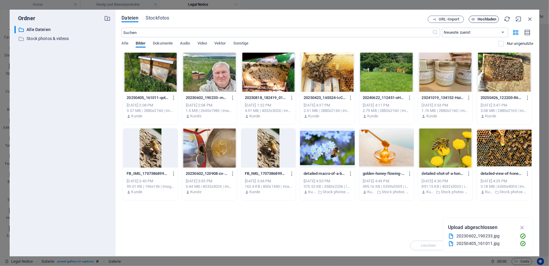
click at [478, 20] on span "Hochladen" at bounding box center [487, 19] width 19 height 4
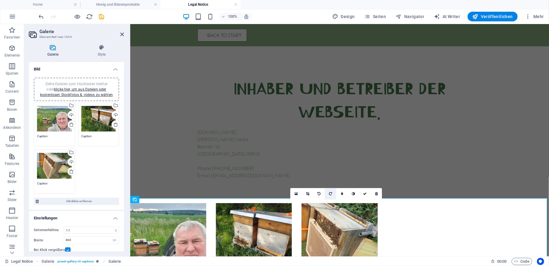
click at [331, 196] on link at bounding box center [329, 193] width 11 height 11
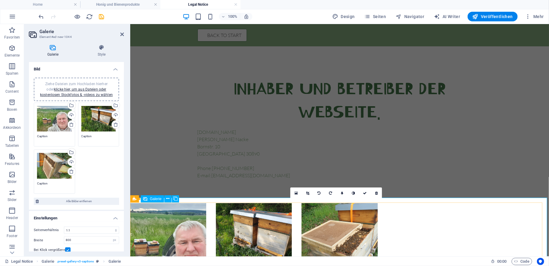
scroll to position [46, 0]
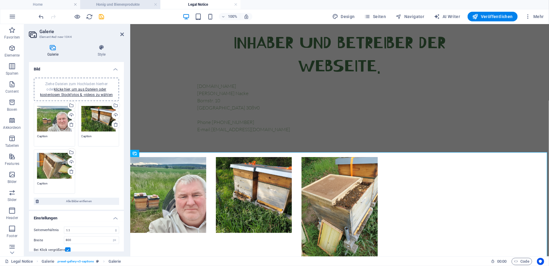
click at [112, 4] on h4 "Honig und Bienenprodukte" at bounding box center [120, 4] width 80 height 7
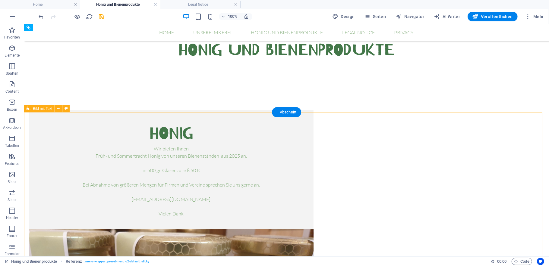
scroll to position [0, 0]
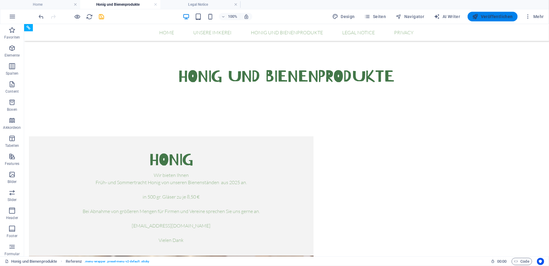
click at [492, 17] on span "Veröffentlichen" at bounding box center [492, 17] width 40 height 6
